Goal: Feedback & Contribution: Contribute content

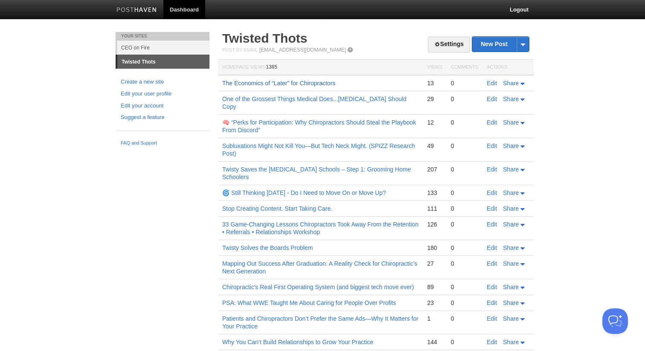
click at [278, 84] on link "The Economics of “Later” for Chiropractors" at bounding box center [278, 83] width 113 height 7
click at [482, 46] on link "New Post" at bounding box center [500, 44] width 57 height 15
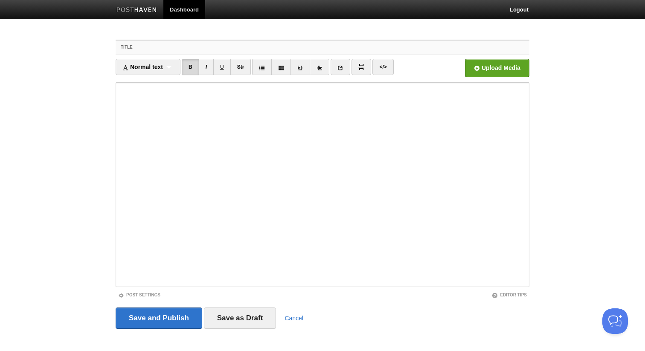
click at [169, 47] on input "Title" at bounding box center [339, 48] width 379 height 14
paste input "“Oh Shit, the Straights Were Right.”"
drag, startPoint x: 263, startPoint y: 51, endPoint x: 144, endPoint y: 41, distance: 119.4
click at [144, 41] on div "Title “Oh Shit, the Straights Were Right.”" at bounding box center [323, 48] width 414 height 14
click at [265, 42] on input "“Oh Shit, the Straights Were Right.”" at bounding box center [339, 48] width 379 height 14
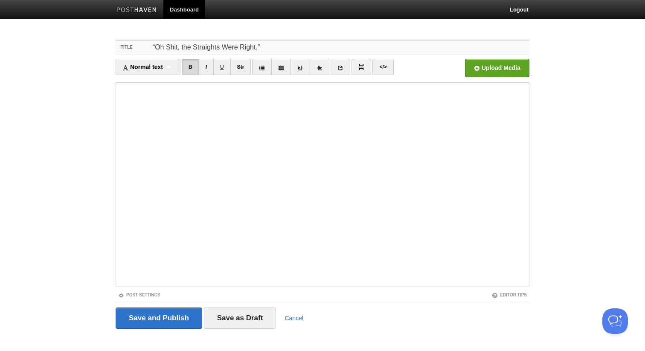
click at [262, 47] on input "“Oh Shit, the Straights Were Right.”" at bounding box center [339, 48] width 379 height 14
click at [156, 48] on input "“Oh Shit, the Straights Were Right" at bounding box center [339, 48] width 379 height 14
click at [162, 49] on input "Oh Shit, the Straights Were Right" at bounding box center [339, 48] width 379 height 14
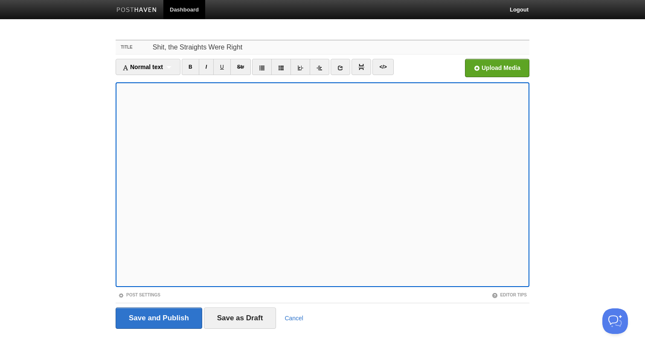
click at [261, 50] on input "Shit, the Straights Were Right" at bounding box center [339, 48] width 379 height 14
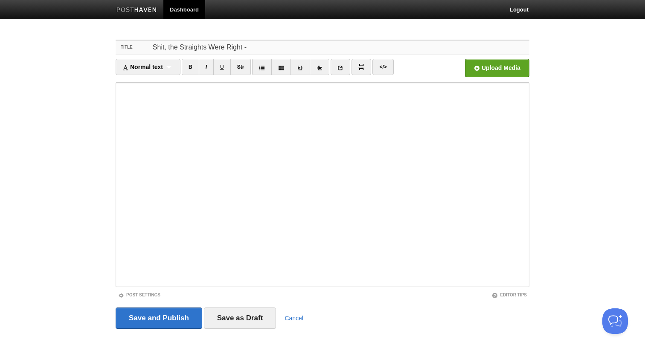
paste input "How Chiropractic Got Quiet, Lost Its Story, and Why It’s Time to Take It Back."
type input "Shit, the Straights Were Right - How [MEDICAL_DATA] Got Quiet, Lost Its Story, …"
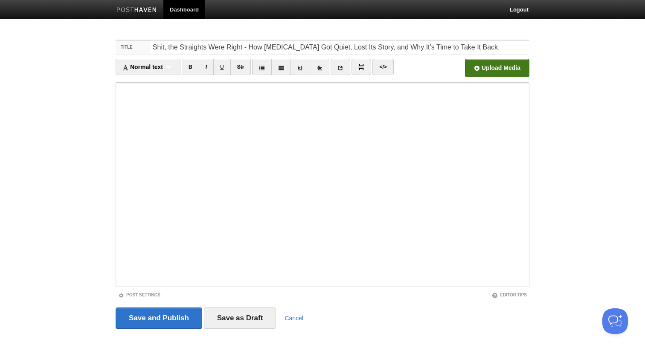
click at [492, 72] on input "file" at bounding box center [240, 71] width 646 height 44
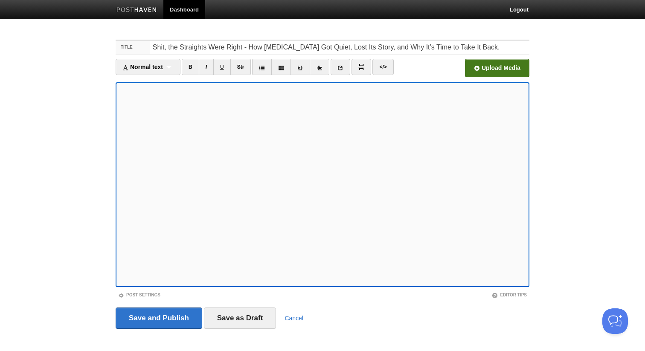
click at [84, 269] on body "Dashboard Logout Your Sites CEO on Fire Twisted Thots Create a new site Edit yo…" at bounding box center [322, 180] width 645 height 361
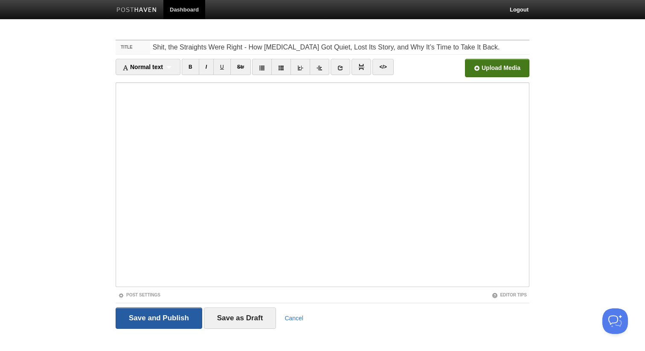
click at [142, 319] on input "Save and Publish" at bounding box center [159, 318] width 87 height 21
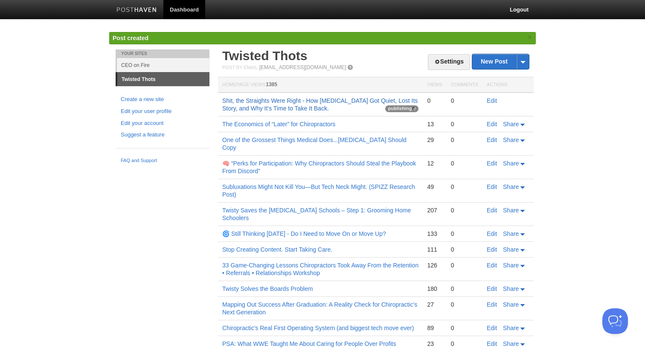
click at [249, 108] on link "Shit, the Straights Were Right - How [MEDICAL_DATA] Got Quiet, Lost Its Story, …" at bounding box center [319, 104] width 195 height 15
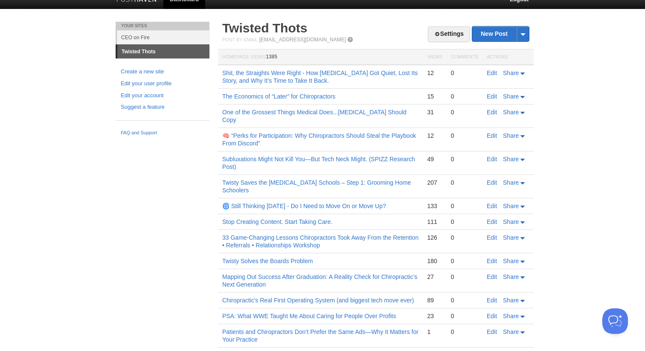
scroll to position [17, 0]
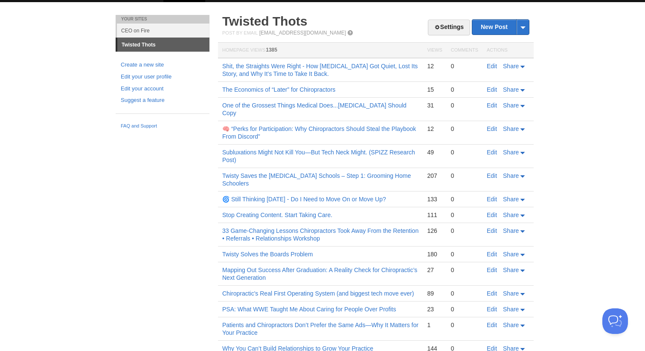
click at [81, 112] on body "Dashboard Logout Your Sites CEO on Fire Twisted Thots Create a new site Edit yo…" at bounding box center [322, 228] width 645 height 491
